Goal: Task Accomplishment & Management: Manage account settings

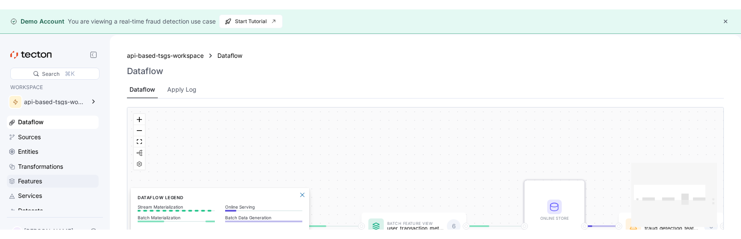
scroll to position [80, 0]
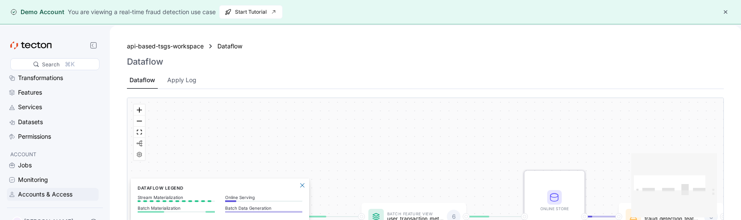
click at [62, 193] on div "Accounts & Access" at bounding box center [45, 194] width 54 height 9
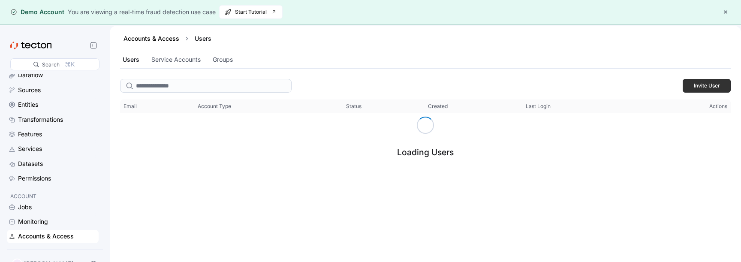
scroll to position [38, 0]
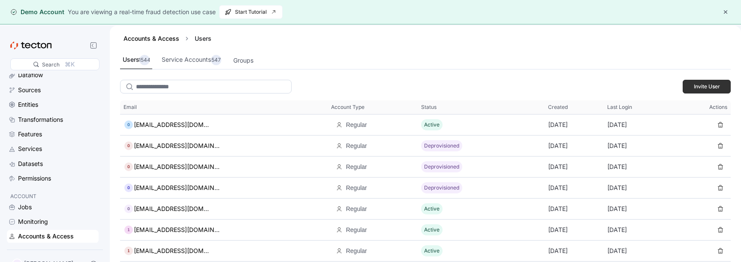
click at [192, 86] on input "search" at bounding box center [206, 87] width 172 height 14
click at [168, 88] on input "search" at bounding box center [206, 87] width 172 height 14
type input "*"
